Goal: Transaction & Acquisition: Purchase product/service

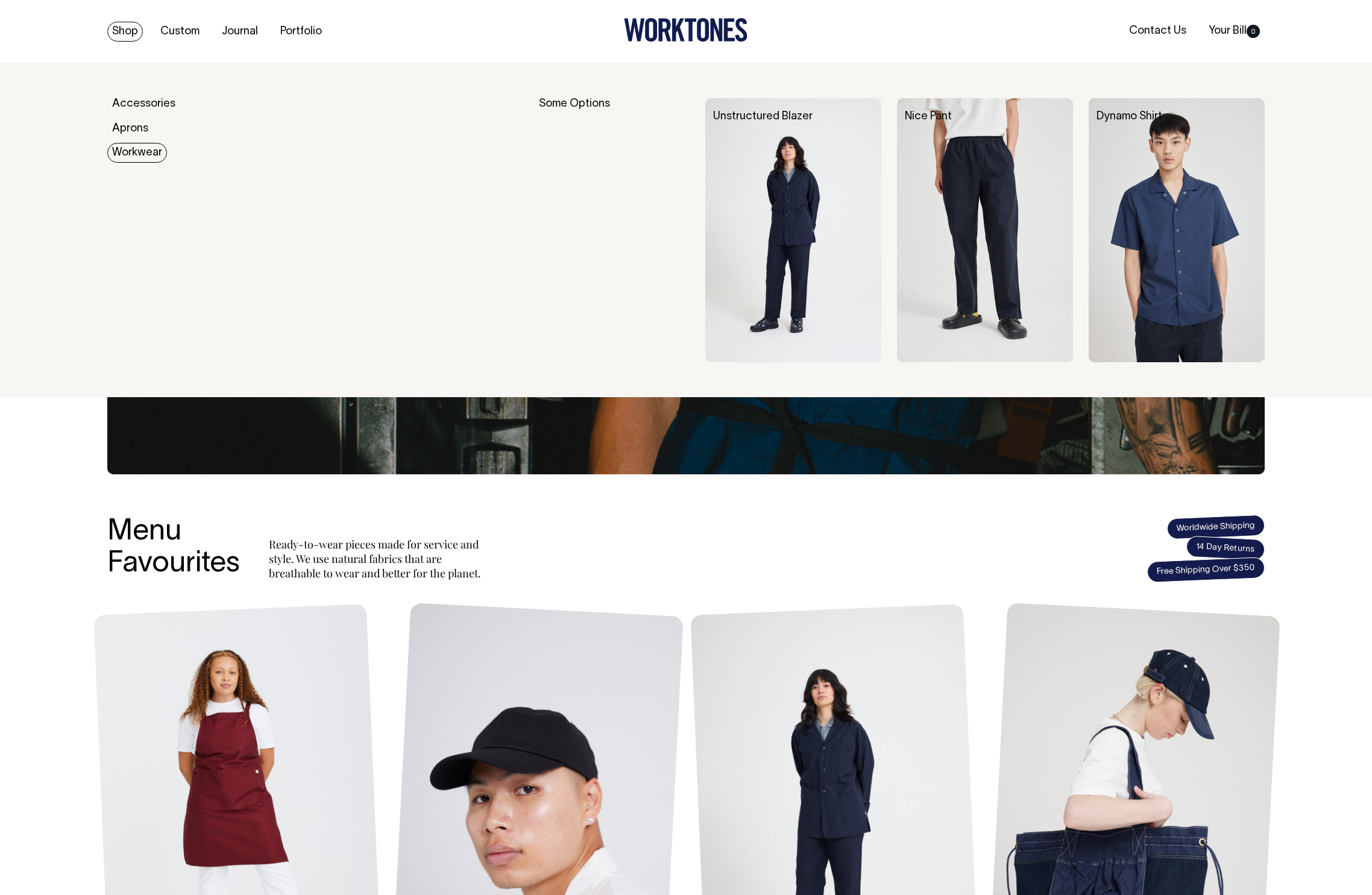
click at [132, 153] on link "Workwear" at bounding box center [137, 153] width 60 height 20
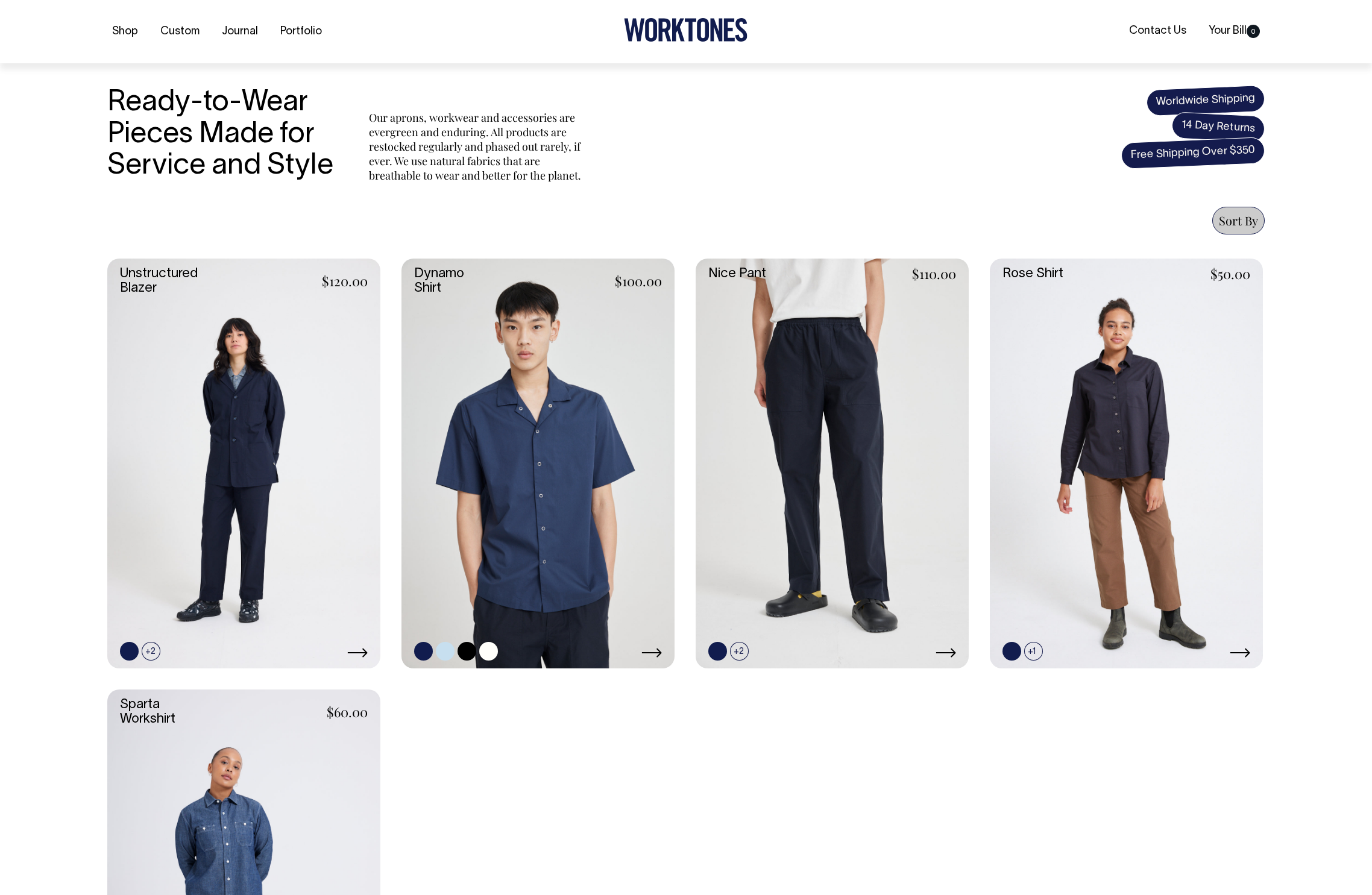
scroll to position [325, 0]
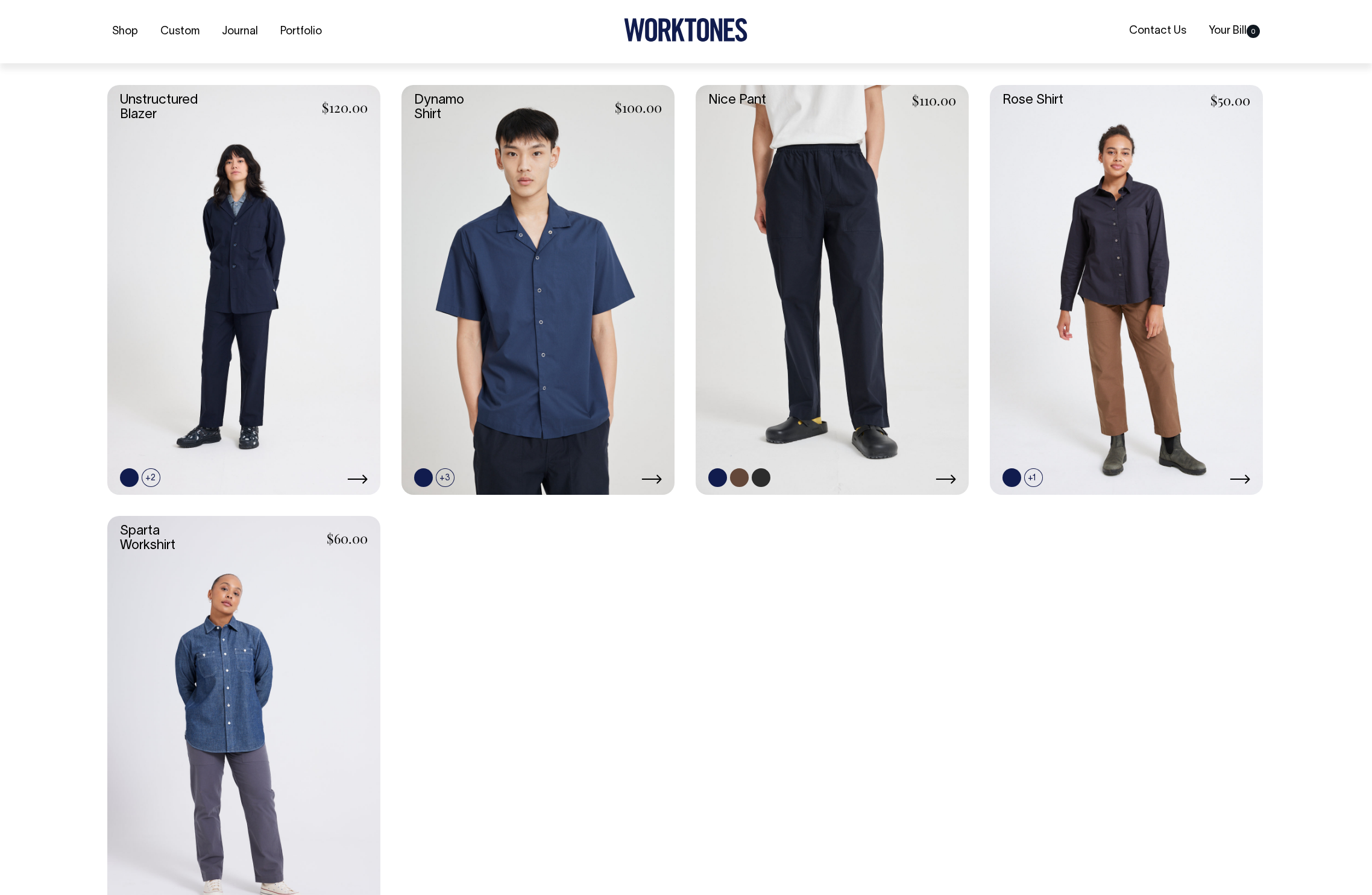
click at [792, 289] on link at bounding box center [832, 290] width 273 height 410
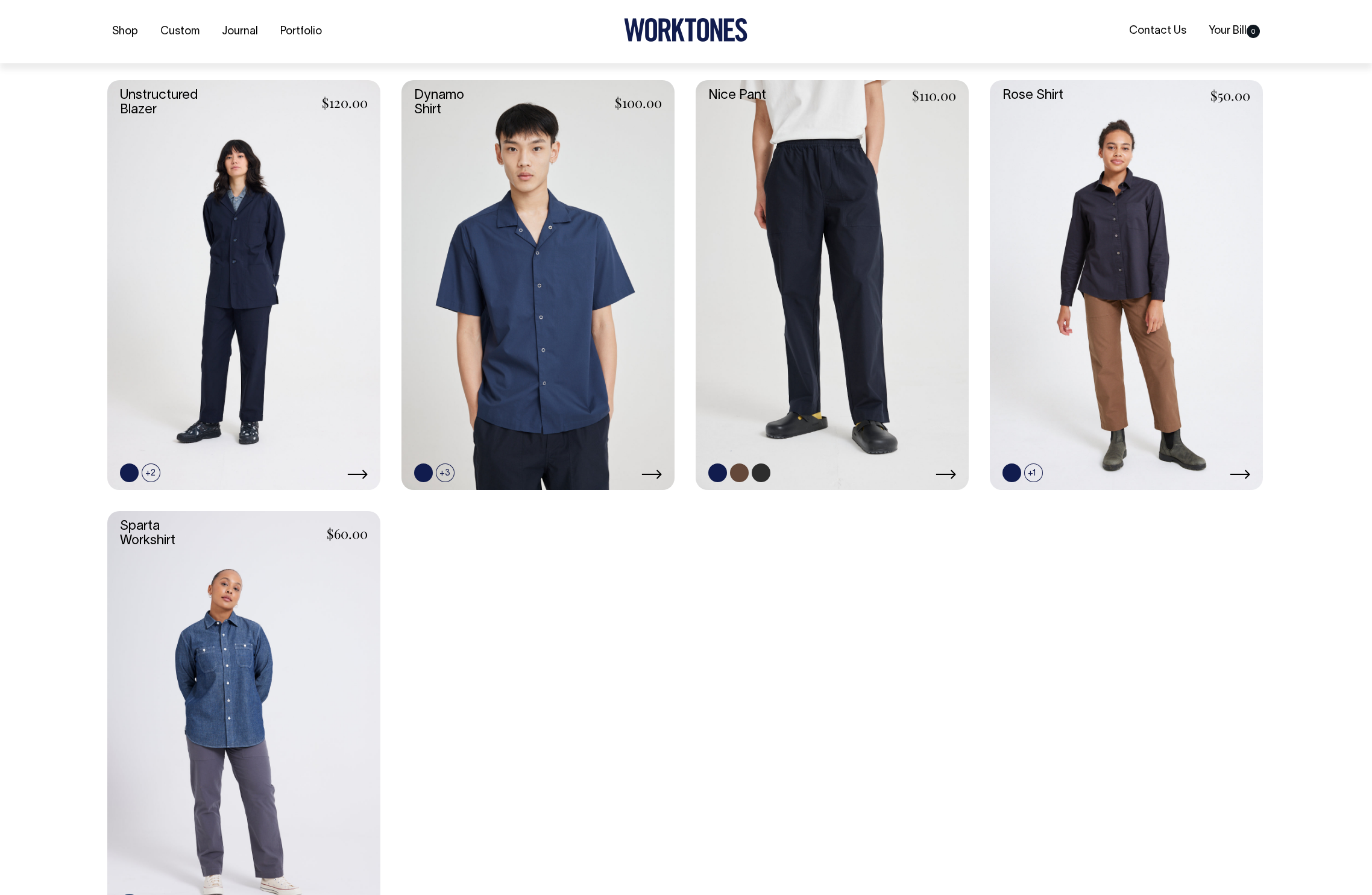
scroll to position [504, 0]
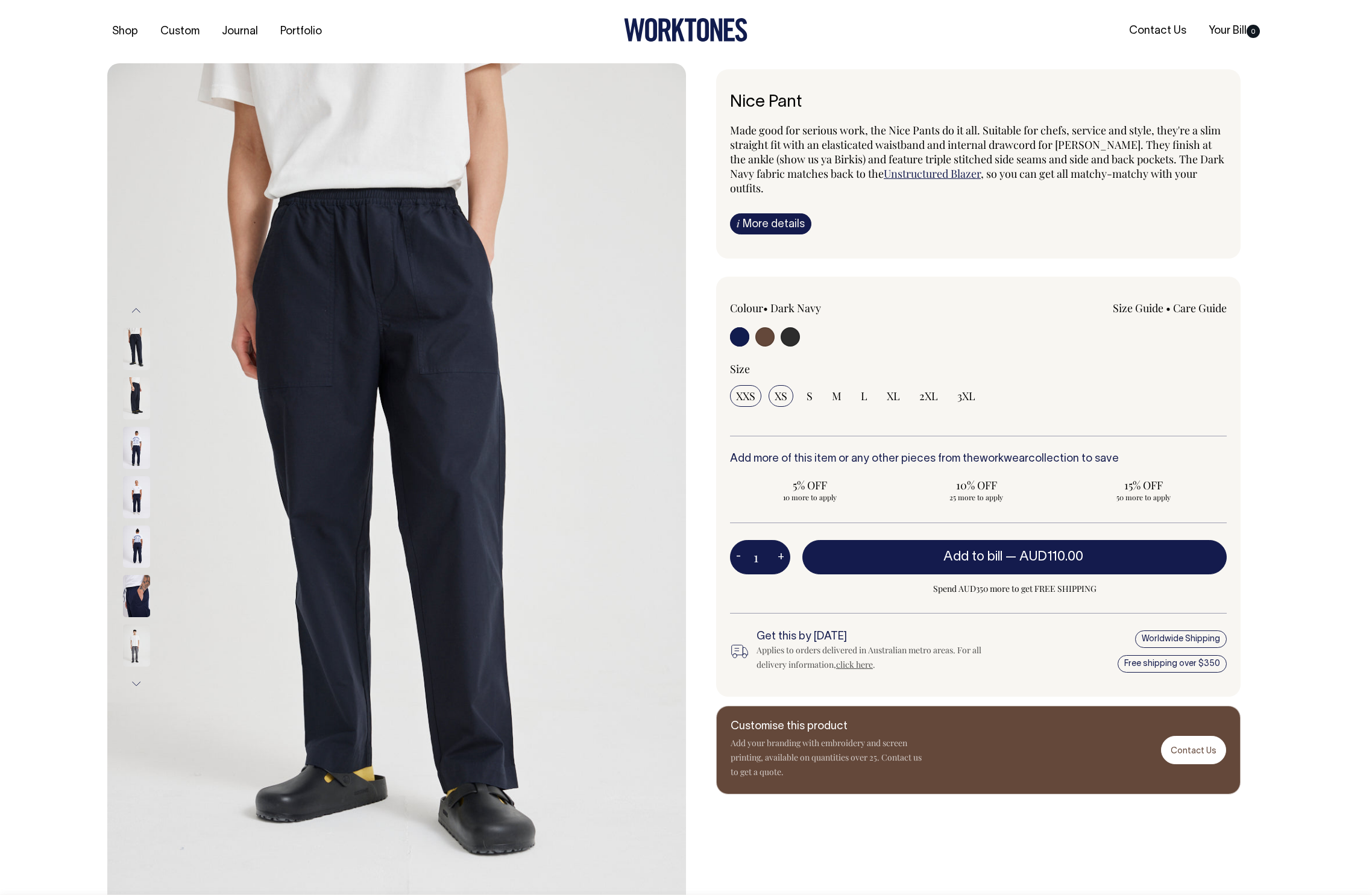
click at [783, 391] on span "XS" at bounding box center [781, 396] width 13 height 15
click at [783, 391] on input "XS" at bounding box center [781, 396] width 25 height 22
radio input "true"
select select "XS"
click at [921, 398] on span "2XL" at bounding box center [928, 396] width 19 height 15
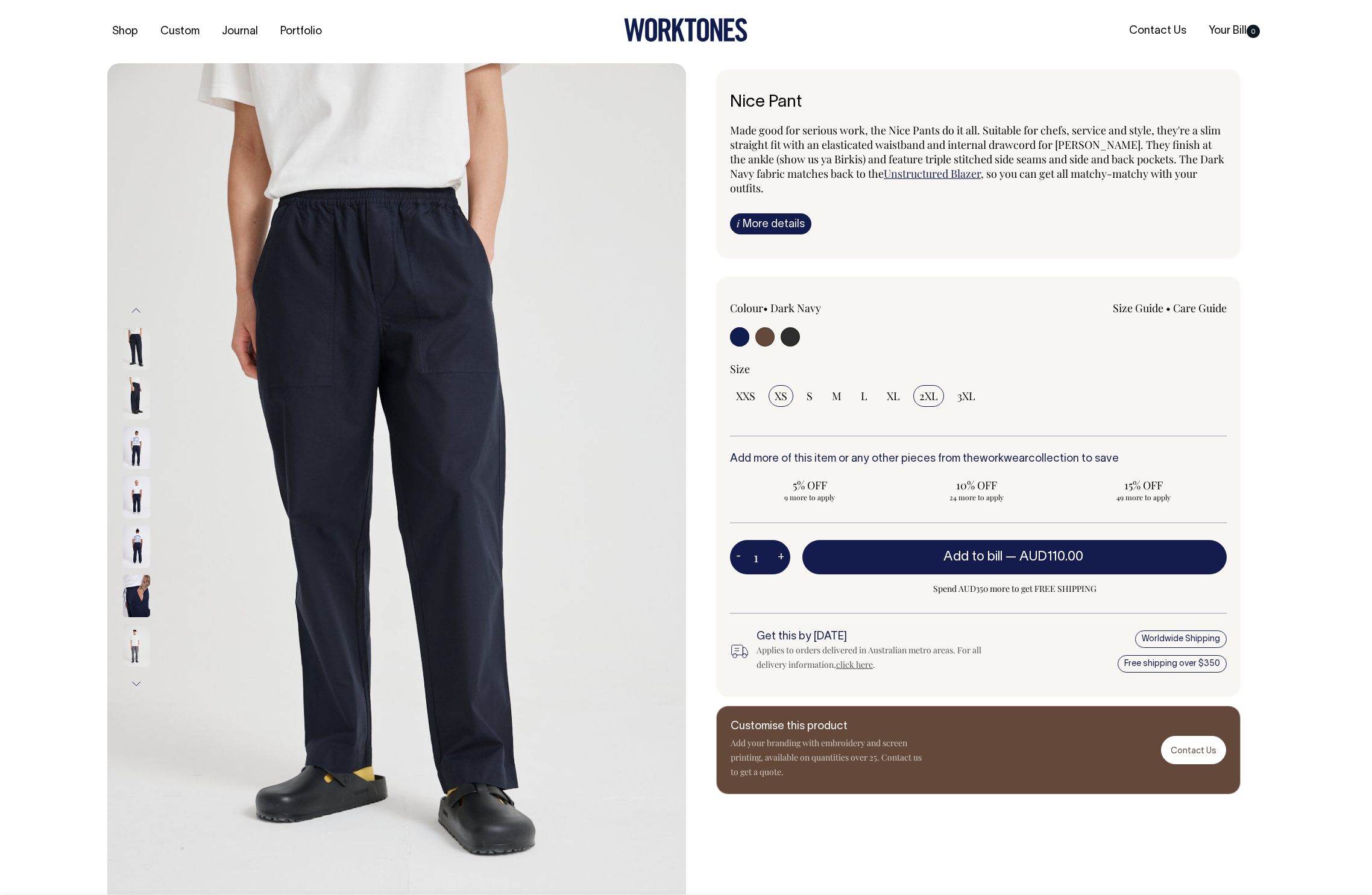
click at [921, 398] on input "2XL" at bounding box center [929, 396] width 31 height 22
radio input "true"
select select "2XL"
click at [906, 399] on div "XXS XS S M L XL 2XL 3XL" at bounding box center [978, 396] width 497 height 22
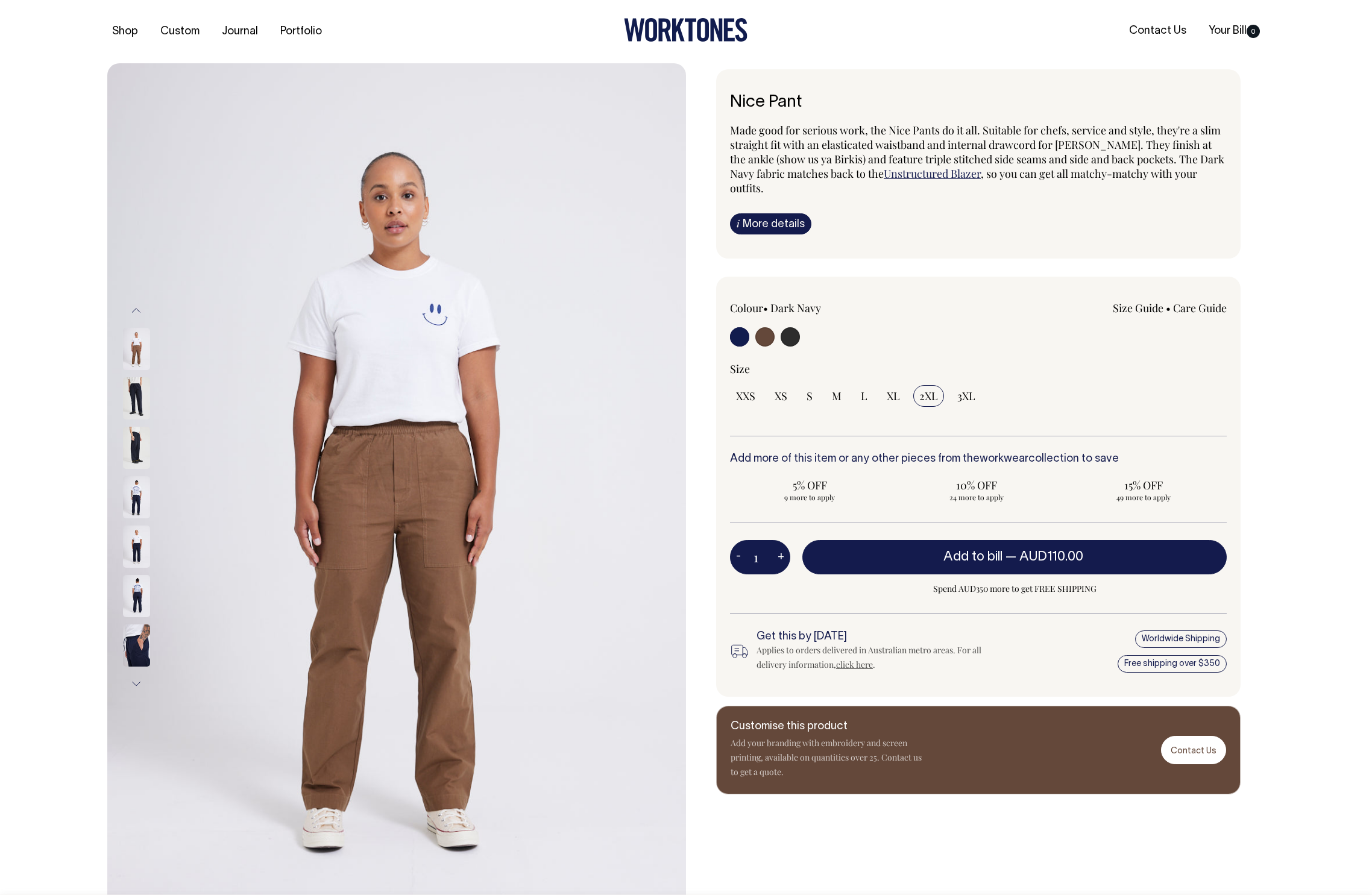
click at [748, 330] on input "radio" at bounding box center [739, 337] width 19 height 19
click at [739, 335] on input "radio" at bounding box center [739, 337] width 19 height 19
click at [130, 362] on img at bounding box center [136, 349] width 27 height 42
click at [132, 396] on img at bounding box center [136, 398] width 27 height 42
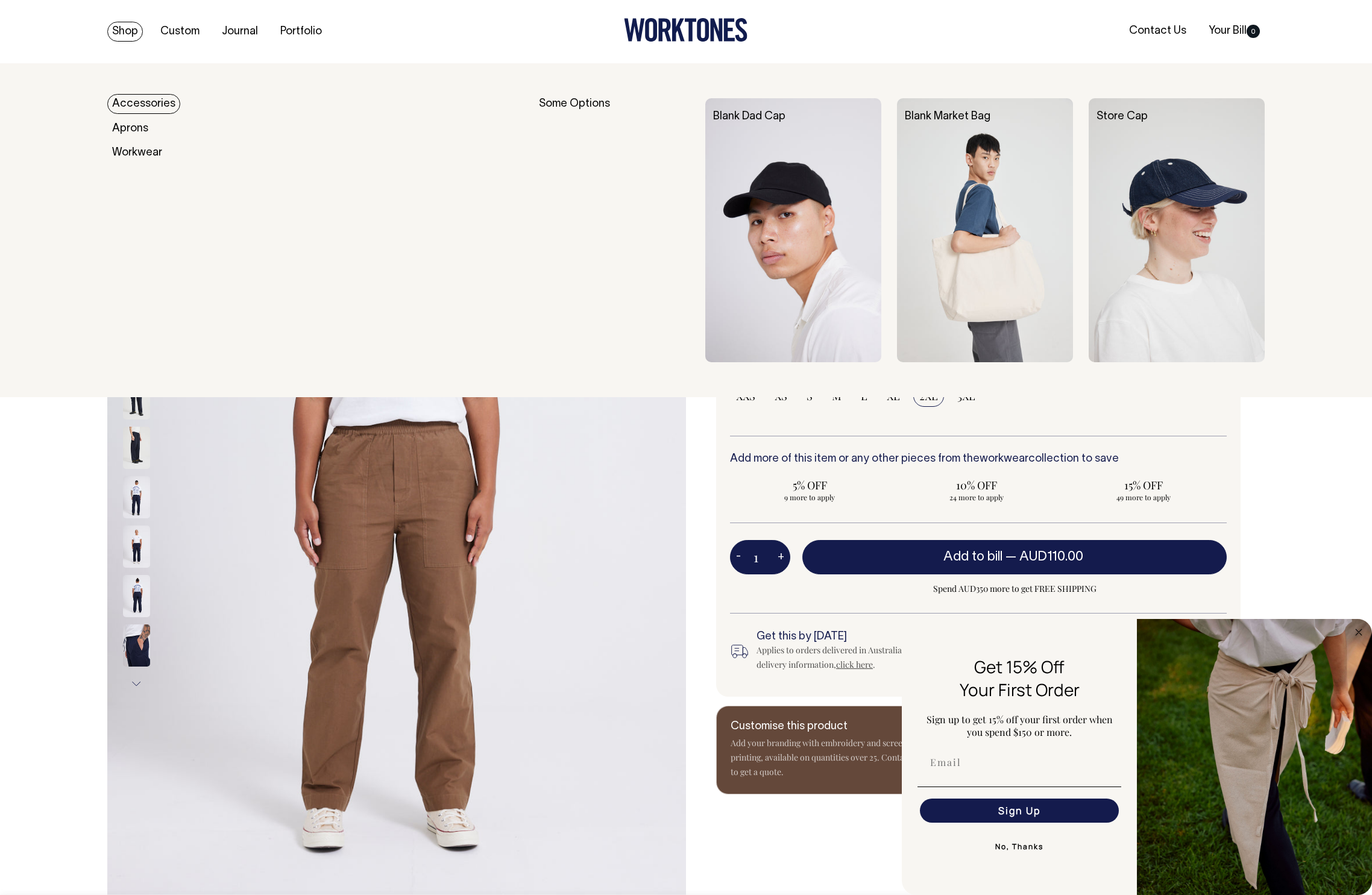
click at [144, 107] on link "Accessories" at bounding box center [144, 104] width 73 height 20
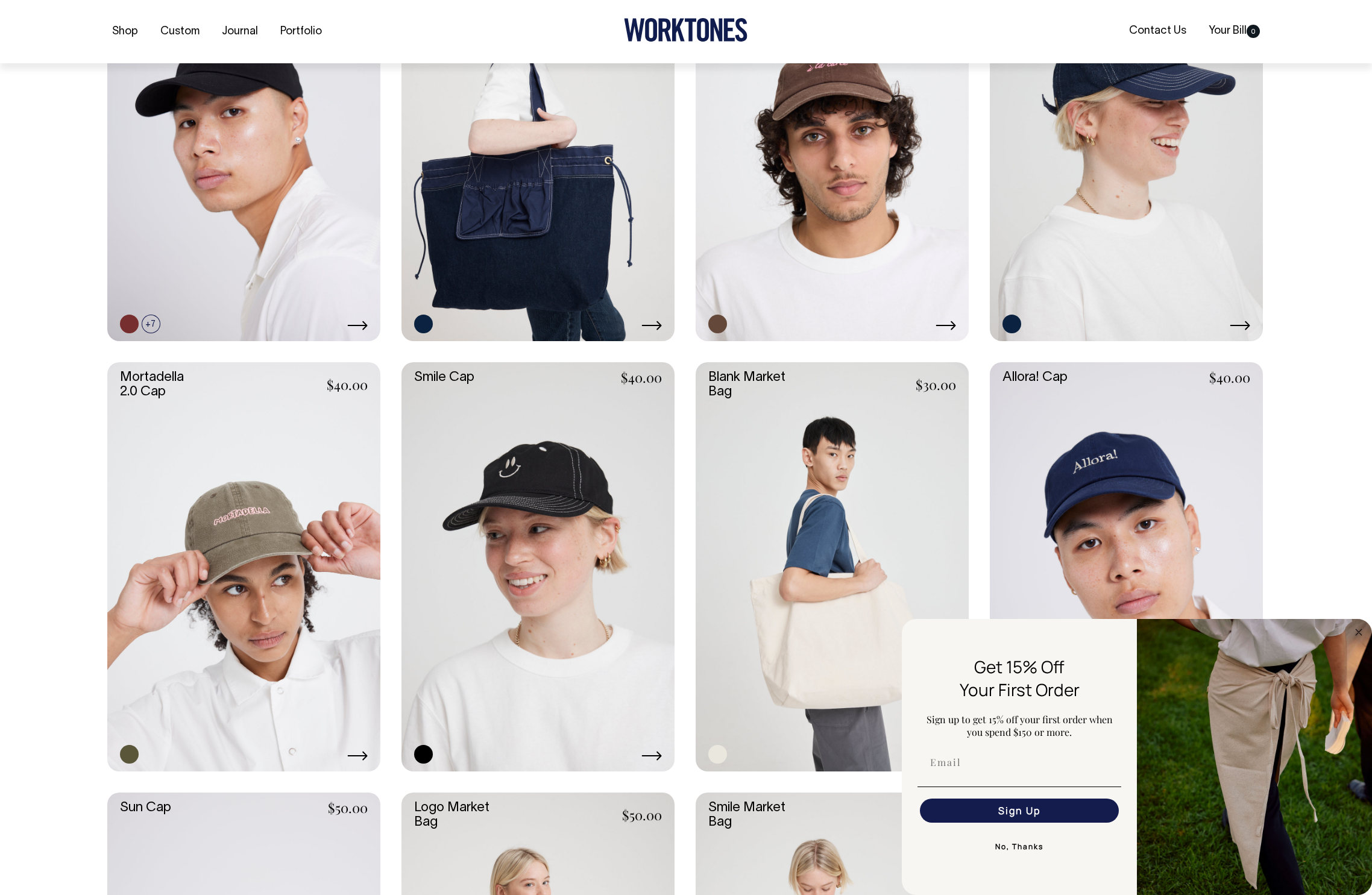
scroll to position [652, 0]
click at [1359, 634] on circle "Close dialog" at bounding box center [1359, 632] width 14 height 14
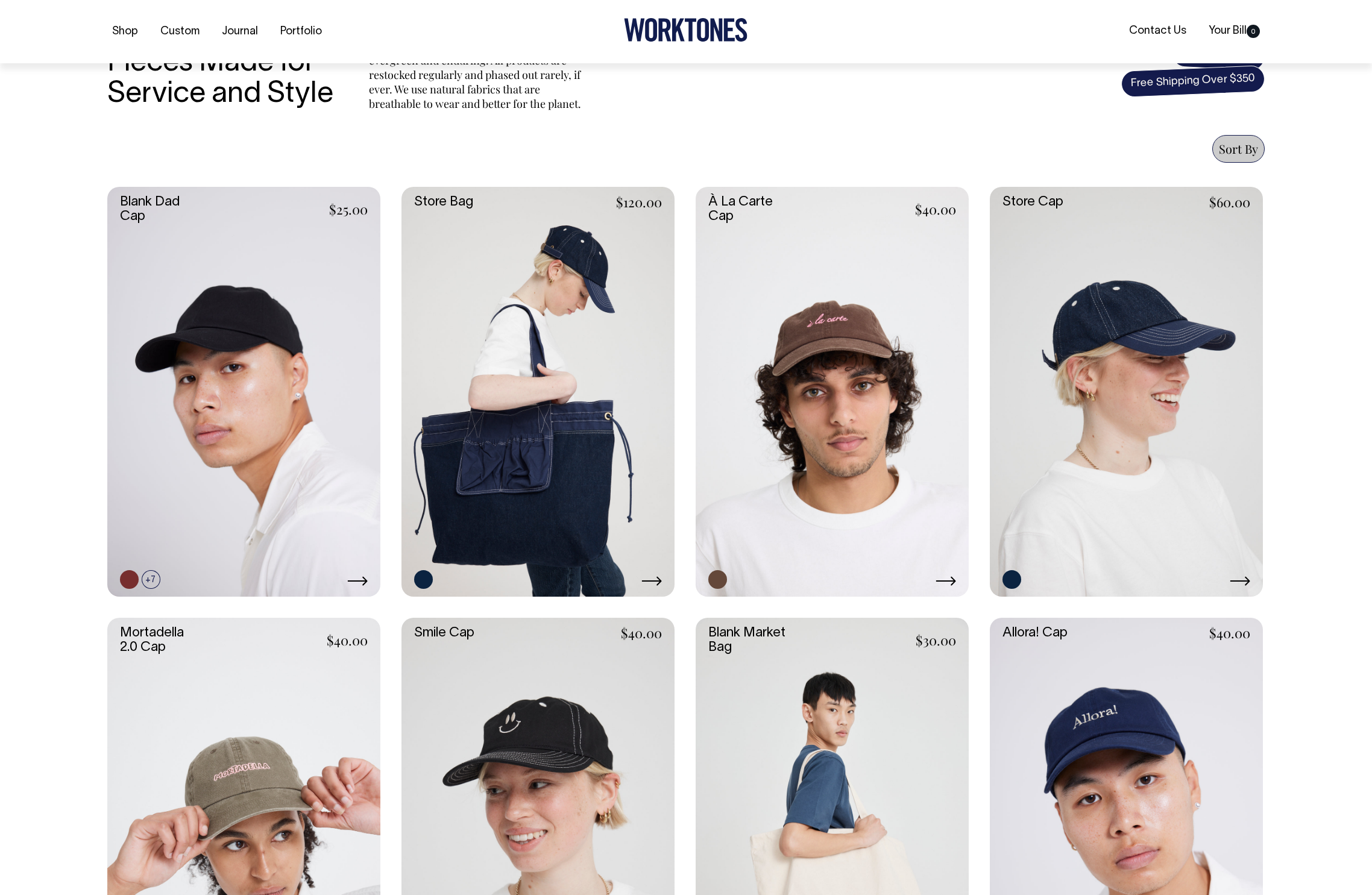
scroll to position [396, 0]
click at [1061, 46] on div "Shop Custom Journal Portfolio Contact Us Your Bill 0" at bounding box center [685, 32] width 1193 height 63
click at [1138, 325] on link at bounding box center [1126, 391] width 273 height 410
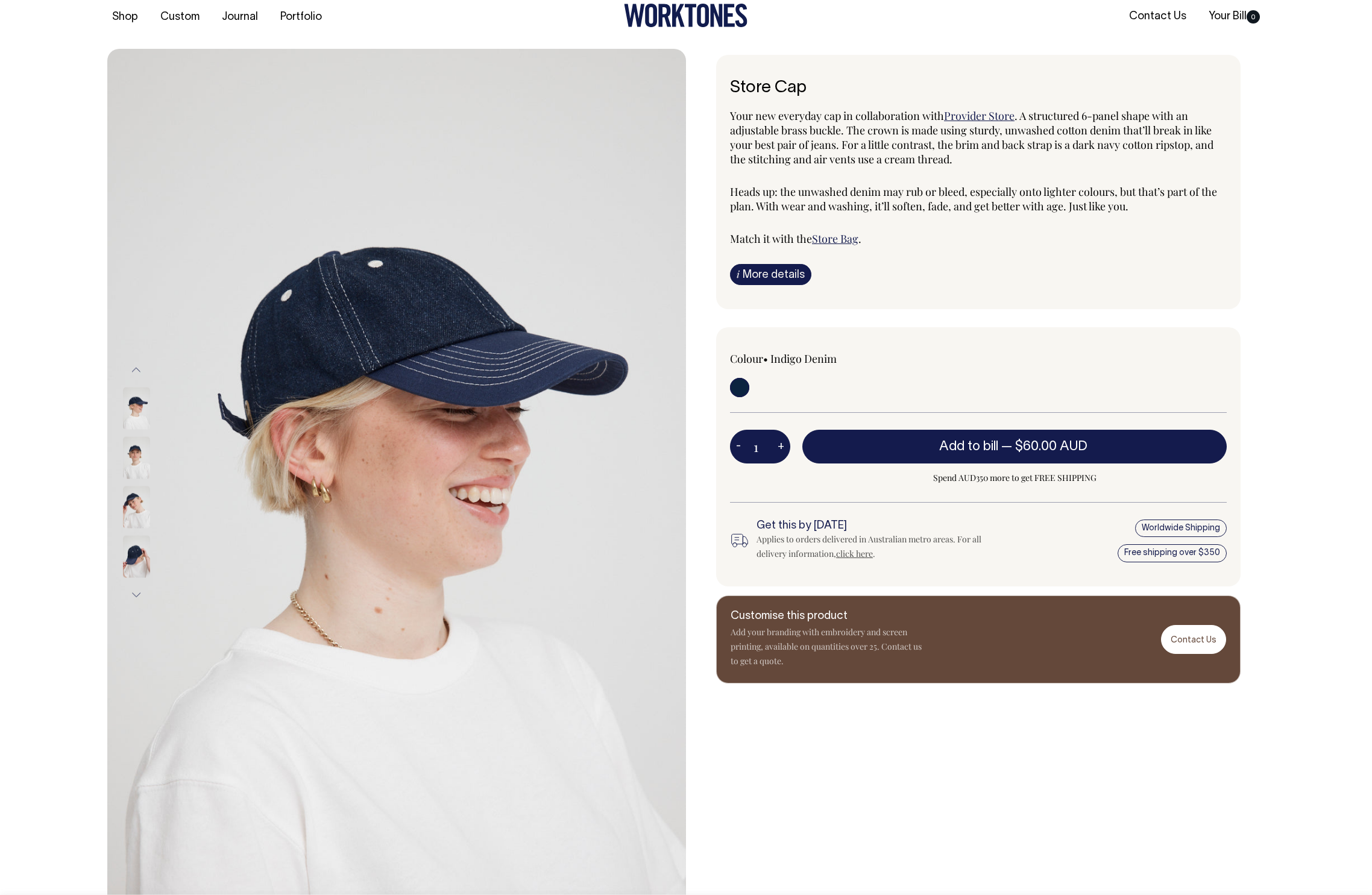
scroll to position [15, 0]
